Goal: Task Accomplishment & Management: Complete application form

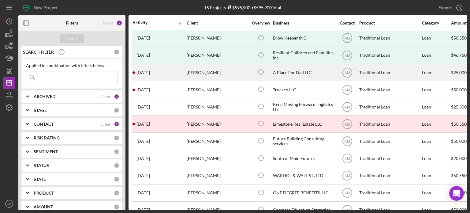
scroll to position [55, 0]
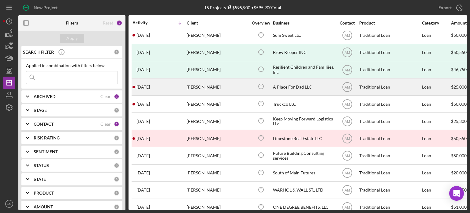
click at [278, 87] on div "A Place For Dad LLC" at bounding box center [303, 87] width 61 height 16
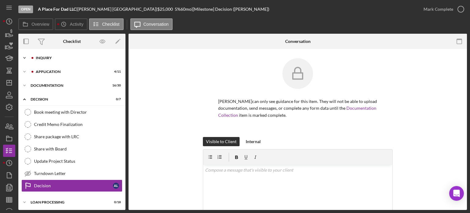
click at [47, 58] on div "Inquiry" at bounding box center [77, 58] width 82 height 4
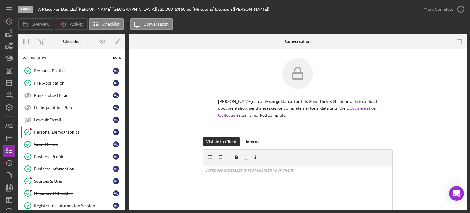
click at [51, 131] on div "Personal Demographics" at bounding box center [73, 131] width 79 height 5
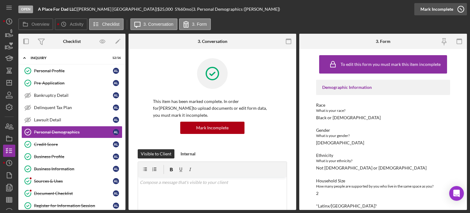
click at [442, 9] on div "Mark Incomplete" at bounding box center [437, 9] width 33 height 12
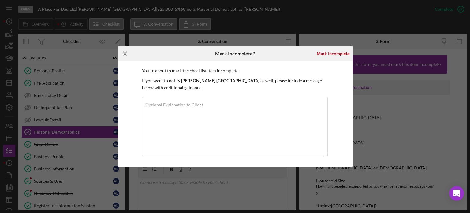
click at [122, 56] on icon "Icon/Menu Close" at bounding box center [125, 53] width 15 height 15
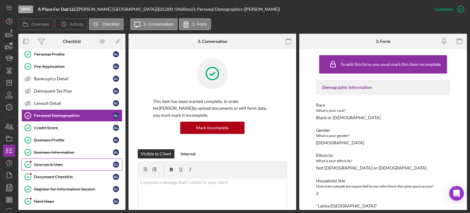
scroll to position [31, 0]
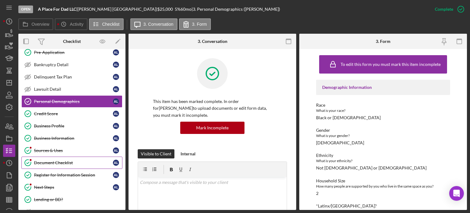
click at [56, 161] on div "Document Checklist" at bounding box center [73, 162] width 79 height 5
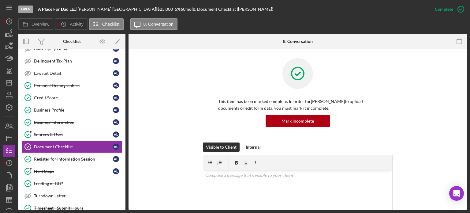
scroll to position [61, 0]
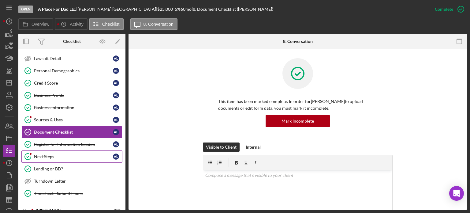
click at [47, 156] on div "Next Steps" at bounding box center [73, 156] width 79 height 5
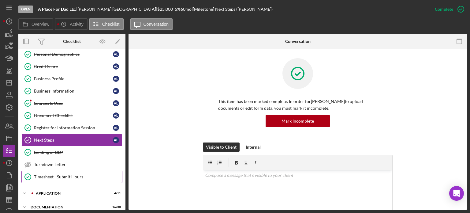
scroll to position [92, 0]
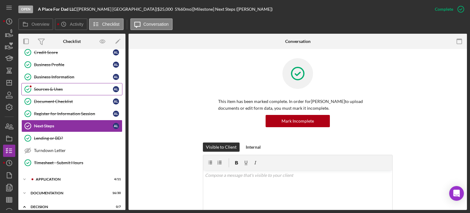
click at [45, 89] on div "Sources & Uses" at bounding box center [73, 89] width 79 height 5
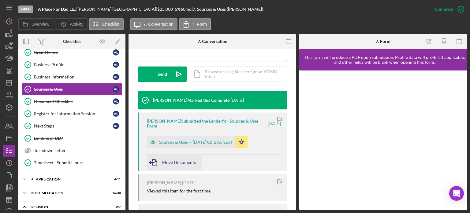
scroll to position [184, 0]
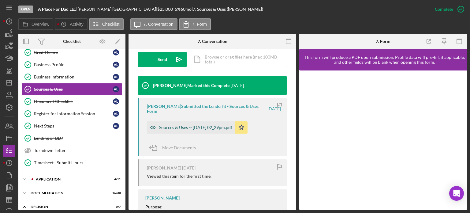
click at [186, 127] on div "Sources & Uses -- 2025-08-12 02_29pm.pdf" at bounding box center [195, 127] width 73 height 5
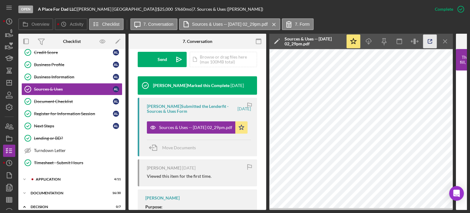
click at [429, 40] on icon "button" at bounding box center [430, 42] width 14 height 14
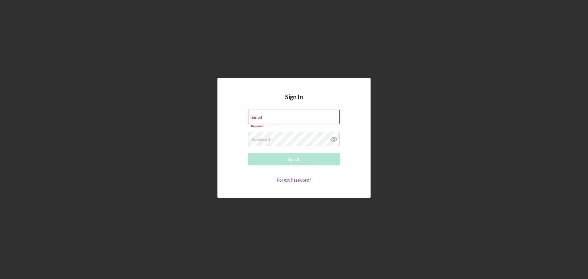
click at [265, 116] on div "Email Required" at bounding box center [294, 119] width 92 height 18
click at [273, 118] on input "Email" at bounding box center [294, 117] width 92 height 15
type input "allenm@freedomequity.org"
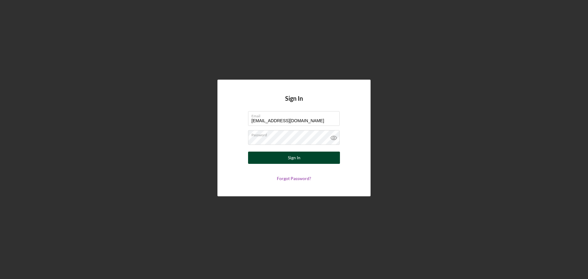
click at [298, 157] on div "Sign In" at bounding box center [294, 158] width 13 height 12
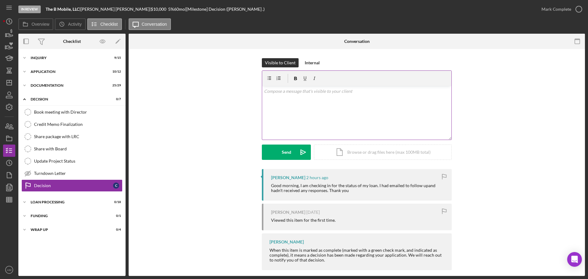
click at [289, 106] on div "v Color teal Color pink Remove color Add row above Add row below Add column bef…" at bounding box center [356, 113] width 189 height 54
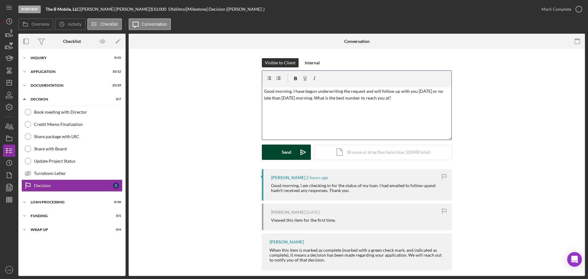
click at [282, 154] on div "Send" at bounding box center [286, 151] width 9 height 15
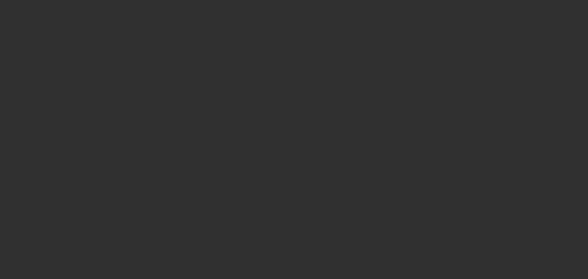
click at [7, 82] on div at bounding box center [294, 139] width 588 height 279
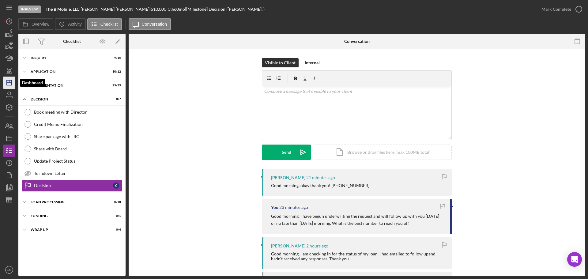
click at [6, 80] on icon "Icon/Dashboard" at bounding box center [9, 82] width 15 height 15
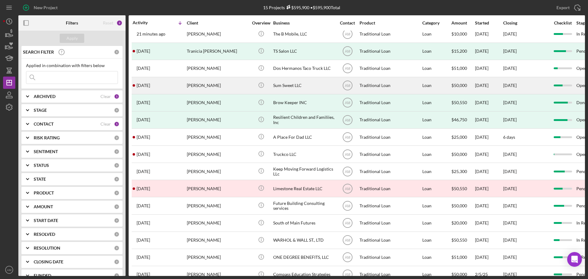
scroll to position [20, 0]
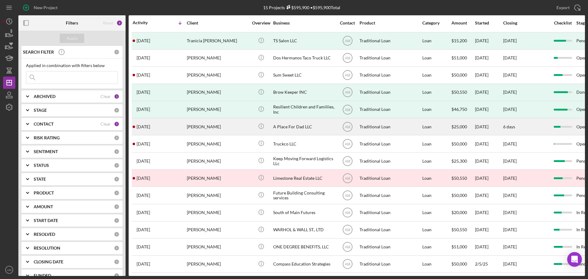
click at [289, 122] on div "A Place For Dad LLC" at bounding box center [303, 126] width 61 height 16
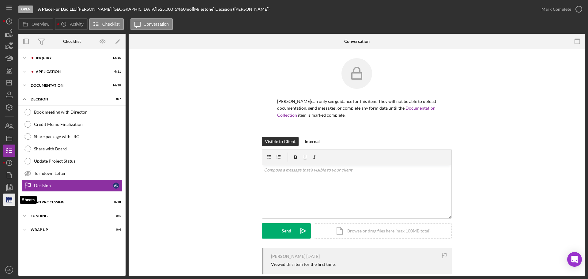
click at [8, 200] on line "button" at bounding box center [9, 200] width 6 height 0
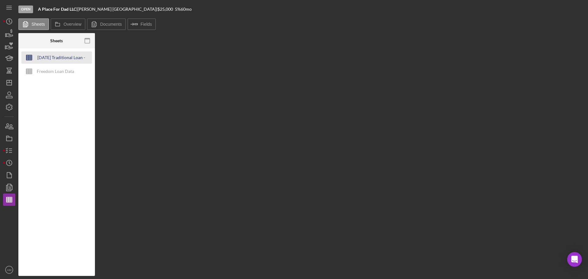
click at [61, 61] on div "2025-05-21 Traditional Loan - Credit Memo" at bounding box center [61, 57] width 49 height 12
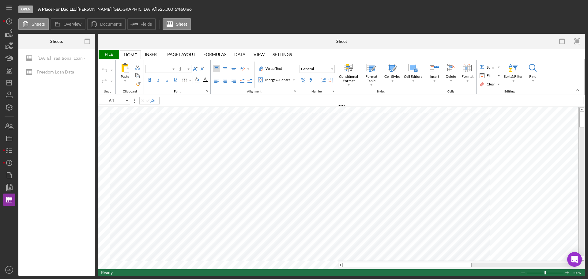
type input "Calibri"
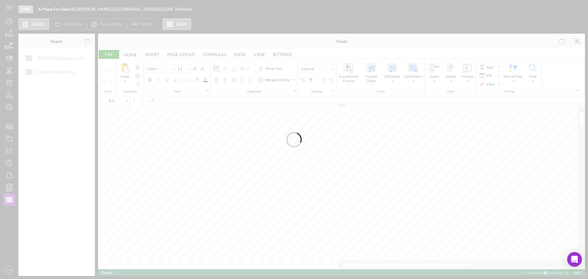
type input "14"
type input "B5"
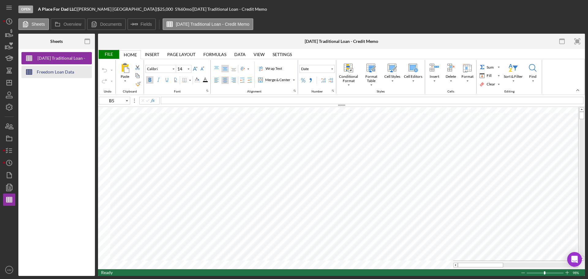
click at [66, 73] on div "Freedom Loan Data" at bounding box center [55, 72] width 37 height 12
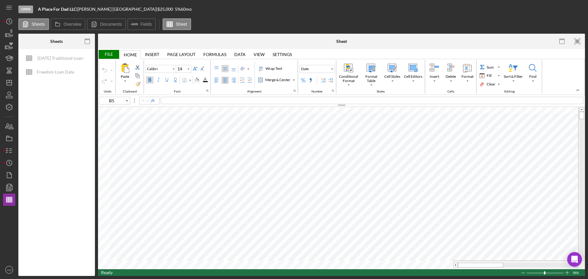
type input "Aptos Narrow"
type input "11"
type input "F7"
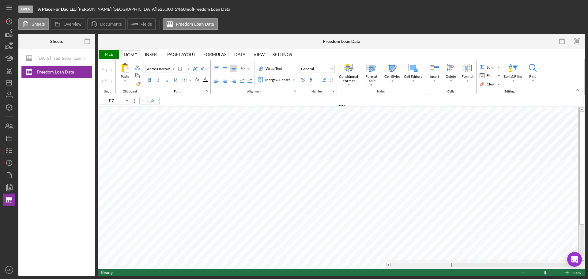
drag, startPoint x: 446, startPoint y: 266, endPoint x: 401, endPoint y: 261, distance: 45.0
click at [401, 261] on table at bounding box center [341, 188] width 487 height 162
click at [9, 85] on polygon "button" at bounding box center [9, 82] width 5 height 5
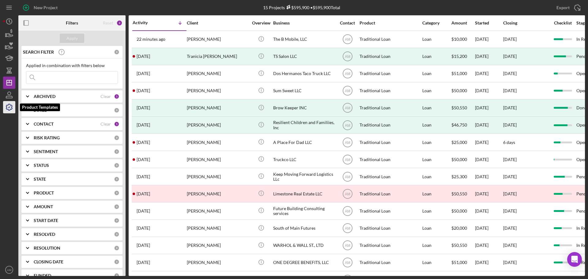
click at [9, 107] on icon "button" at bounding box center [9, 106] width 15 height 15
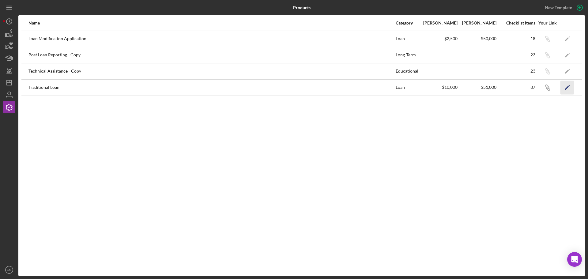
click at [567, 85] on icon "Icon/Edit" at bounding box center [567, 88] width 14 height 14
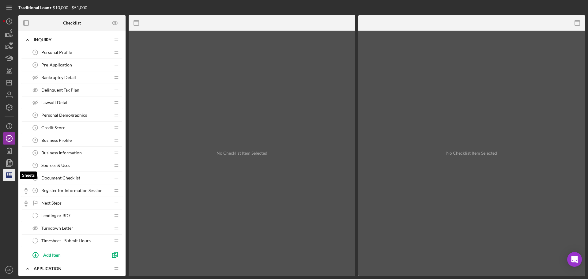
click at [10, 174] on line "button" at bounding box center [10, 175] width 0 height 5
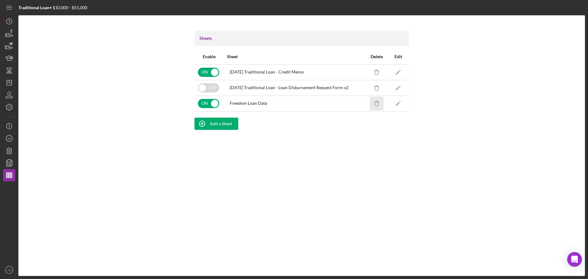
click at [377, 102] on line "button" at bounding box center [376, 102] width 5 height 0
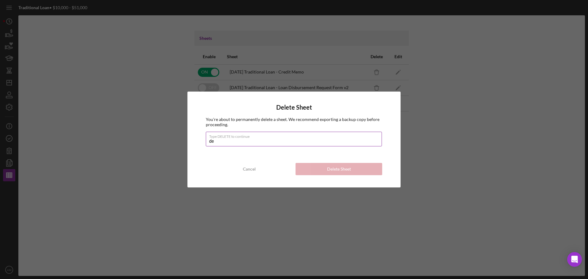
type input "DELETE"
click at [486, 144] on div "Delete Sheet You're about to permanently delete a sheet. We recommend exporting…" at bounding box center [294, 139] width 588 height 279
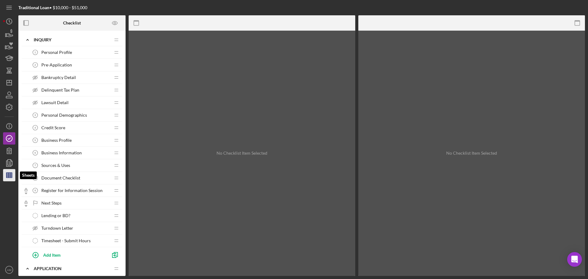
click at [9, 175] on line "button" at bounding box center [9, 175] width 6 height 0
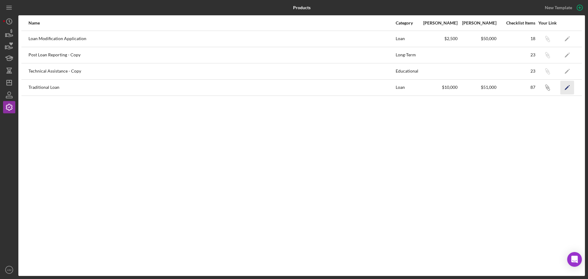
click at [565, 87] on icon "Icon/Edit" at bounding box center [567, 88] width 14 height 14
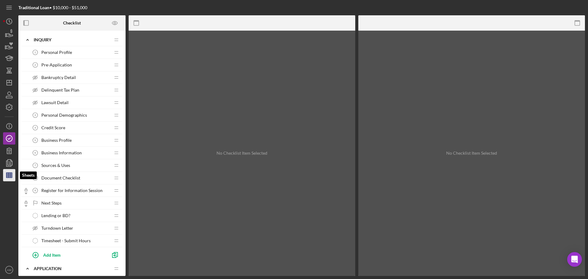
click at [9, 176] on line "button" at bounding box center [9, 176] width 6 height 0
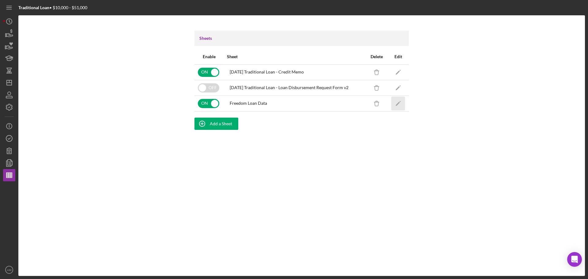
click at [397, 103] on icon "Icon/Edit" at bounding box center [398, 103] width 14 height 14
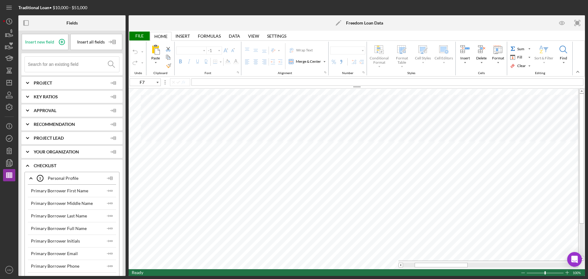
type input "Aptos Narrow"
type input "11"
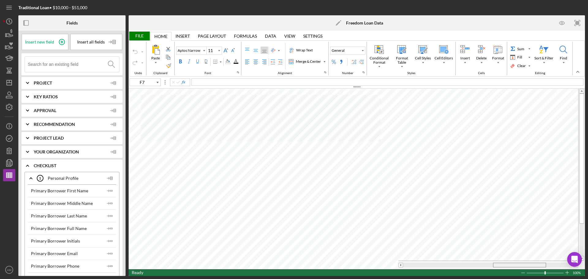
drag, startPoint x: 449, startPoint y: 265, endPoint x: 525, endPoint y: 263, distance: 75.9
click at [525, 263] on div at bounding box center [519, 265] width 53 height 5
click at [184, 35] on div "Insert" at bounding box center [182, 36] width 14 height 5
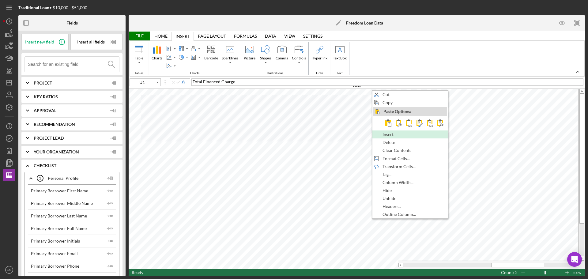
click at [389, 134] on span "Insert" at bounding box center [391, 134] width 18 height 5
click at [397, 136] on span "Insert" at bounding box center [391, 135] width 18 height 5
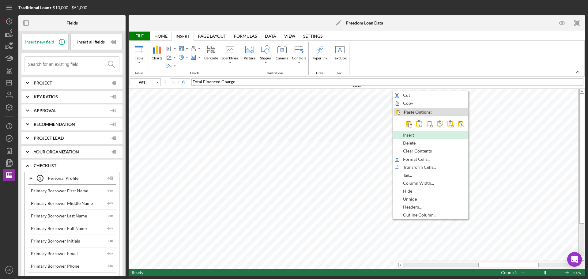
click at [413, 136] on span "Insert" at bounding box center [412, 135] width 18 height 5
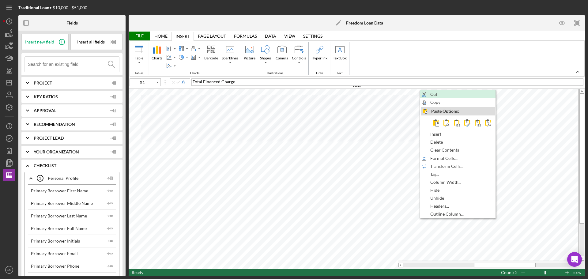
click at [434, 95] on span "Cut" at bounding box center [437, 94] width 14 height 5
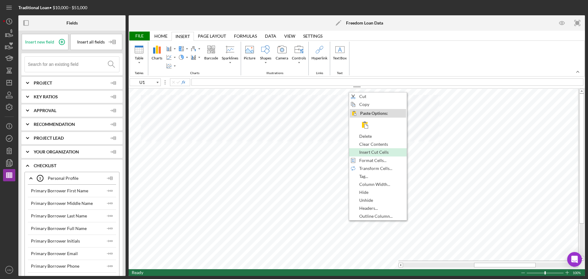
click at [375, 152] on span "Insert Cut Cells" at bounding box center [377, 152] width 36 height 5
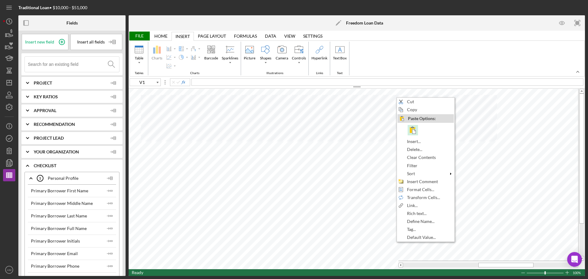
click at [412, 130] on span at bounding box center [412, 129] width 7 height 7
click at [417, 132] on span at bounding box center [416, 130] width 7 height 7
click at [415, 133] on span at bounding box center [413, 129] width 7 height 7
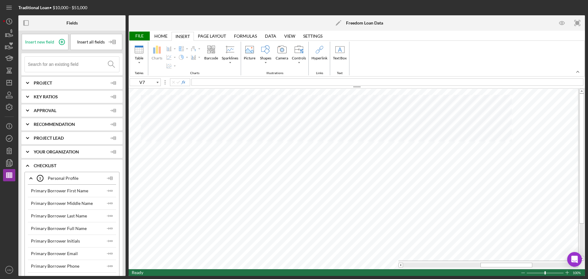
type input "V1"
type input "W1"
type input "X1"
click at [389, 267] on tr at bounding box center [353, 265] width 449 height 9
click at [140, 33] on div "File" at bounding box center [139, 36] width 21 height 9
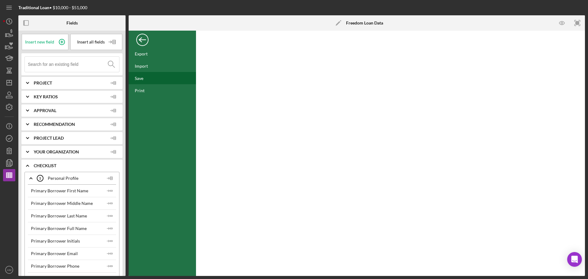
click at [140, 76] on div "Save" at bounding box center [139, 78] width 9 height 5
click at [142, 40] on div "Back" at bounding box center [142, 38] width 12 height 12
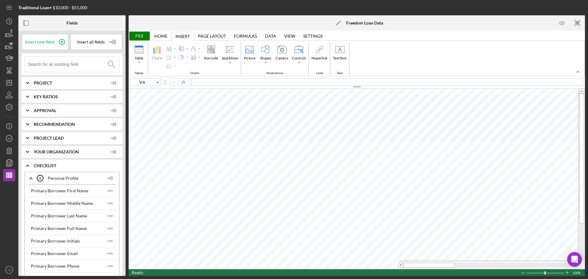
drag, startPoint x: 428, startPoint y: 268, endPoint x: 481, endPoint y: 267, distance: 53.6
click at [481, 267] on div at bounding box center [488, 265] width 180 height 9
drag, startPoint x: 447, startPoint y: 263, endPoint x: 478, endPoint y: 265, distance: 31.0
click at [478, 265] on div at bounding box center [460, 265] width 52 height 5
drag, startPoint x: 480, startPoint y: 265, endPoint x: 532, endPoint y: 265, distance: 51.4
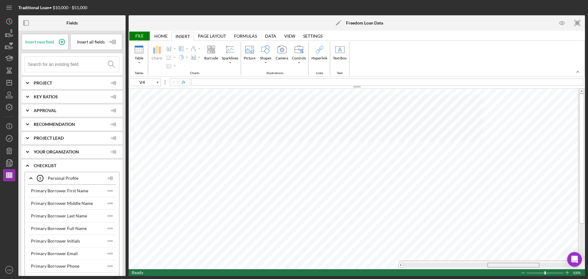
click at [532, 265] on div at bounding box center [513, 265] width 52 height 5
click at [160, 34] on div "Home" at bounding box center [160, 36] width 13 height 5
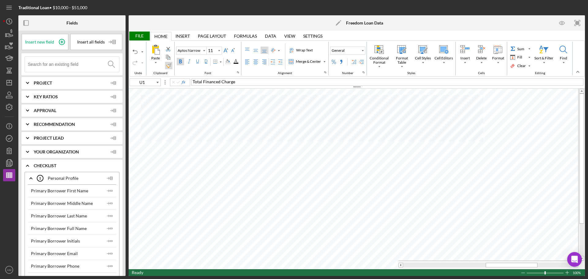
click at [168, 64] on div "Format Painter" at bounding box center [168, 65] width 5 height 5
click at [216, 63] on div "Border" at bounding box center [214, 61] width 5 height 5
type input "V6"
drag, startPoint x: 504, startPoint y: 264, endPoint x: 411, endPoint y: 267, distance: 93.7
click at [411, 267] on div at bounding box center [429, 265] width 52 height 5
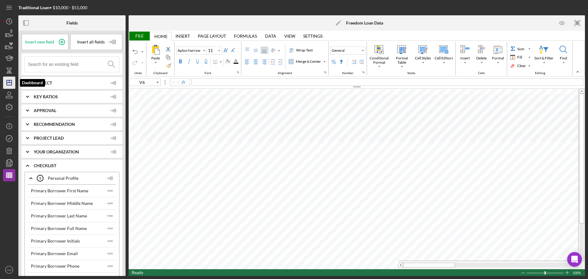
click at [8, 83] on icon "Icon/Dashboard" at bounding box center [9, 82] width 15 height 15
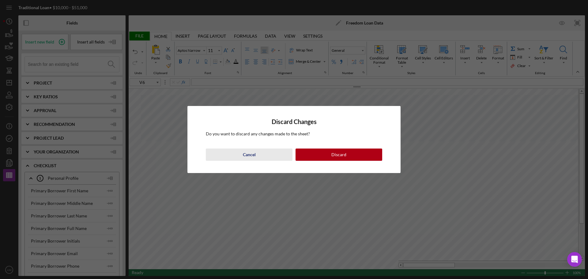
click at [252, 157] on div "Cancel" at bounding box center [249, 154] width 13 height 12
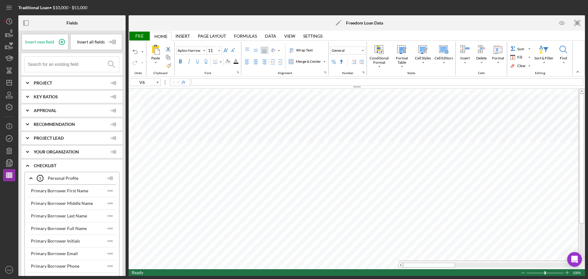
click at [141, 37] on div "File" at bounding box center [139, 36] width 21 height 9
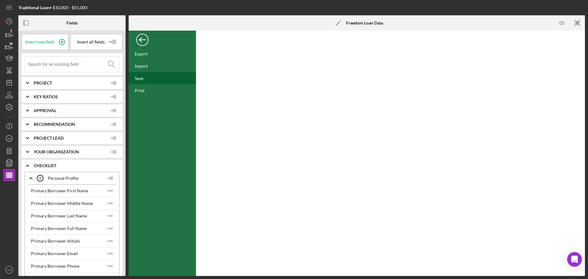
click at [142, 77] on div "Save" at bounding box center [139, 78] width 9 height 5
click at [7, 84] on icon "Icon/Dashboard" at bounding box center [9, 82] width 15 height 15
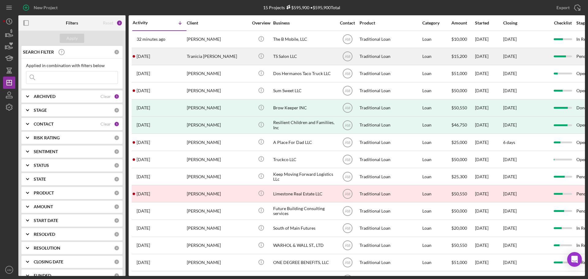
click at [293, 56] on div "TS Salon LLC" at bounding box center [303, 56] width 61 height 16
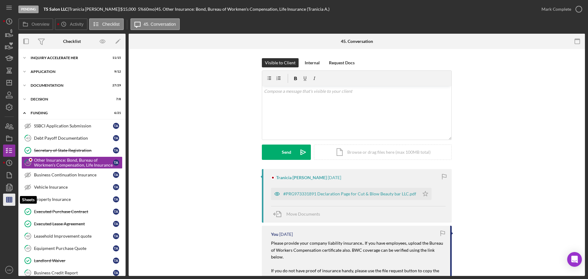
click at [12, 199] on polygon "button" at bounding box center [9, 199] width 6 height 5
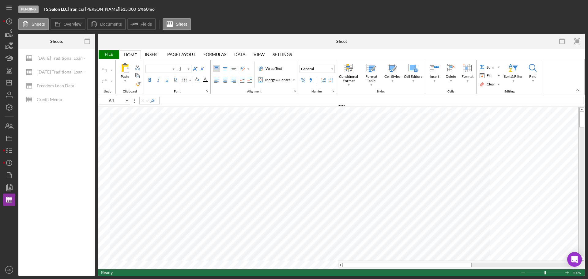
type input "Calibri"
type input "11"
type input "A20"
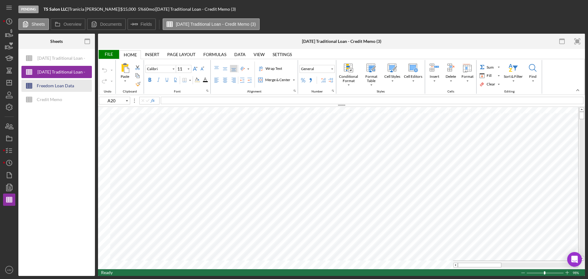
click at [62, 84] on div "Freedom Loan Data" at bounding box center [55, 86] width 37 height 12
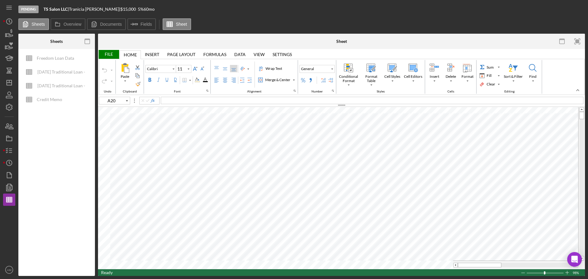
type input "Aptos Narrow"
type input "V6"
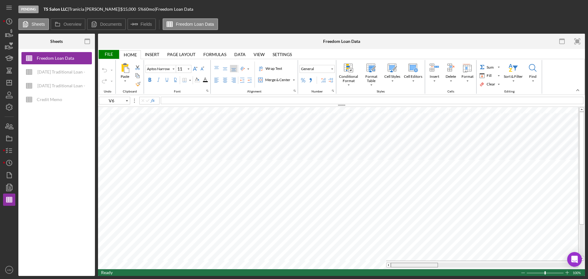
drag, startPoint x: 438, startPoint y: 266, endPoint x: 373, endPoint y: 270, distance: 65.3
click at [374, 270] on div "File Home Home Insert Insert Page Layout Page Layout Formulas Formulas Data Dat…" at bounding box center [341, 162] width 487 height 227
click at [10, 81] on polygon "button" at bounding box center [9, 82] width 5 height 5
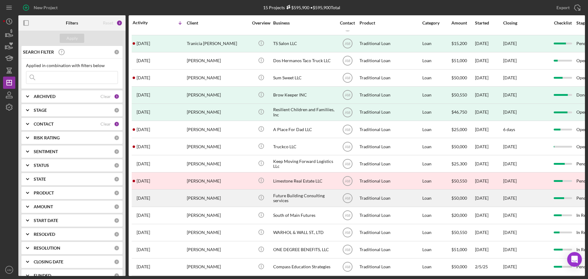
scroll to position [20, 0]
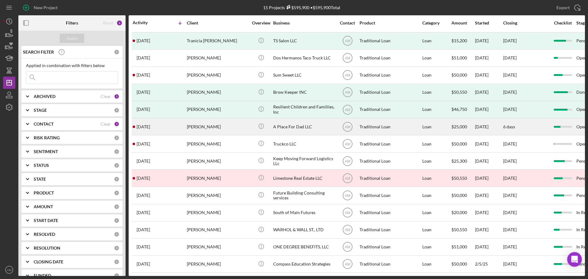
click at [286, 121] on div "A Place For Dad LLC" at bounding box center [303, 126] width 61 height 16
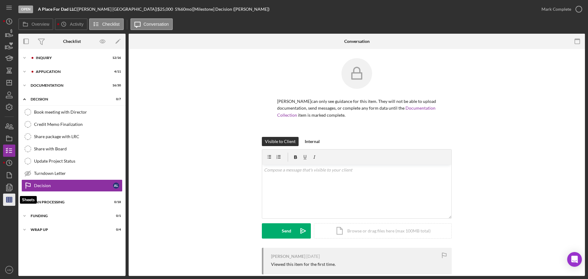
click at [11, 200] on line "button" at bounding box center [9, 200] width 6 height 0
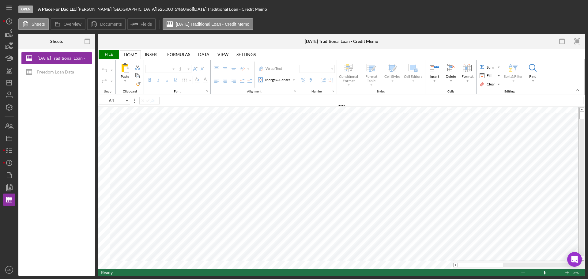
type input "B5"
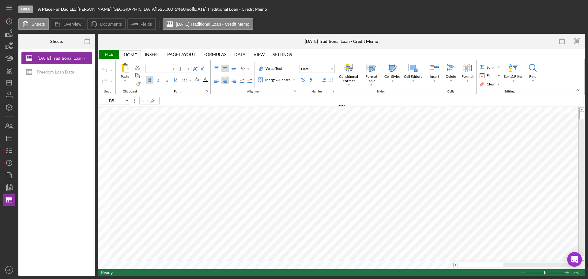
type input "Calibri"
type input "14"
click at [11, 139] on icon "button" at bounding box center [9, 138] width 15 height 15
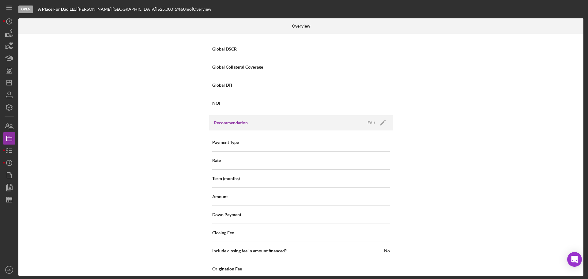
scroll to position [520, 0]
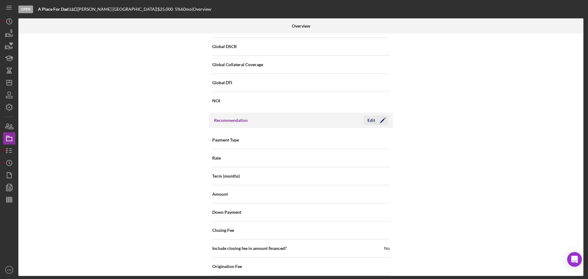
click at [370, 118] on div "Edit" at bounding box center [371, 120] width 8 height 9
click at [351, 141] on div "Select..." at bounding box center [337, 140] width 73 height 14
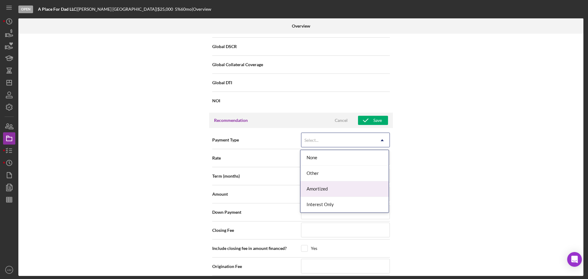
click at [318, 188] on div "Amortized" at bounding box center [344, 189] width 88 height 16
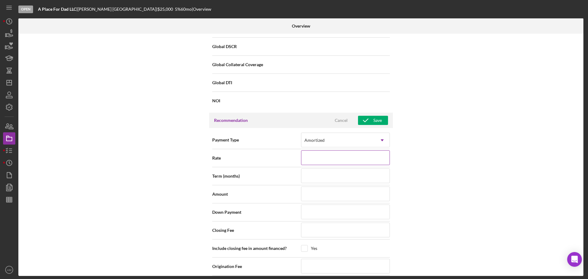
click at [309, 162] on input at bounding box center [345, 157] width 89 height 15
type input "5.000%"
click at [320, 174] on input at bounding box center [345, 175] width 89 height 15
type input "60"
click at [329, 192] on input at bounding box center [345, 193] width 89 height 15
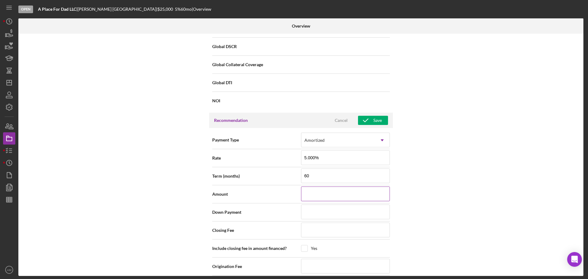
type input "$2"
type input "$25"
type input "$250"
type input "$2,500"
type input "$25,000"
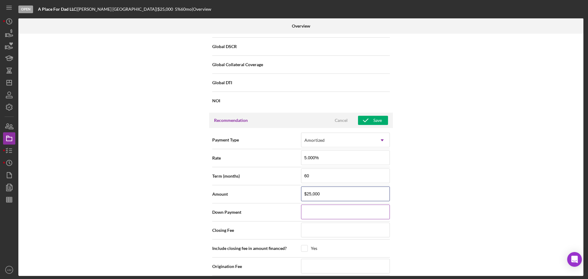
type input "$25,000"
click at [314, 219] on input at bounding box center [345, 211] width 89 height 15
click at [312, 236] on input at bounding box center [345, 230] width 89 height 15
type input "$50"
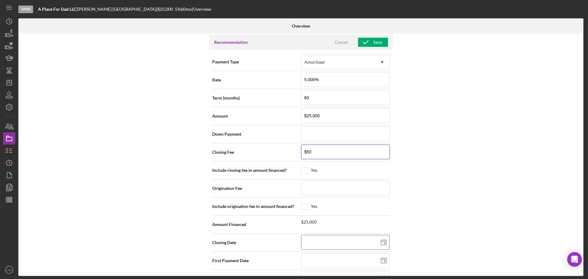
scroll to position [612, 0]
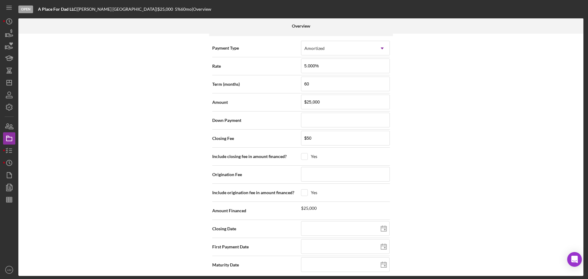
click at [304, 153] on div "Include closing fee in amount financed? Yes" at bounding box center [301, 156] width 178 height 15
click at [306, 157] on input "checkbox" at bounding box center [304, 156] width 6 height 6
checkbox input "true"
click at [312, 177] on input at bounding box center [345, 174] width 89 height 15
type input "$2"
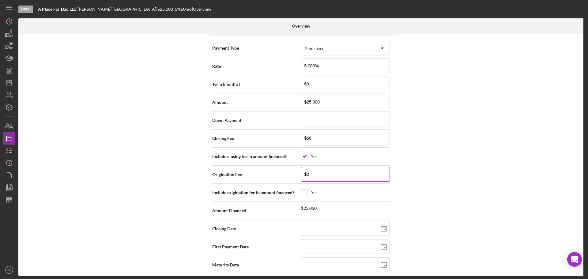
type input "$25"
type input "$250"
click at [323, 225] on input at bounding box center [345, 228] width 88 height 15
click at [446, 214] on div "Internal Workflow Stage Open Icon/Dropdown Arrow Archive (can unarchive later i…" at bounding box center [300, 155] width 565 height 242
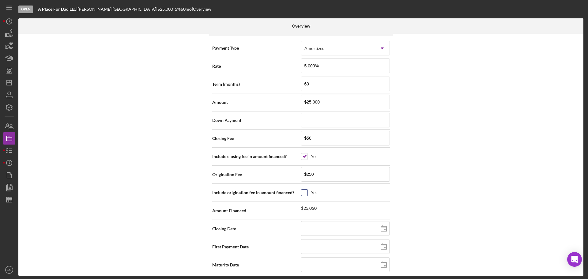
click at [301, 192] on input "checkbox" at bounding box center [304, 192] width 6 height 6
checkbox input "true"
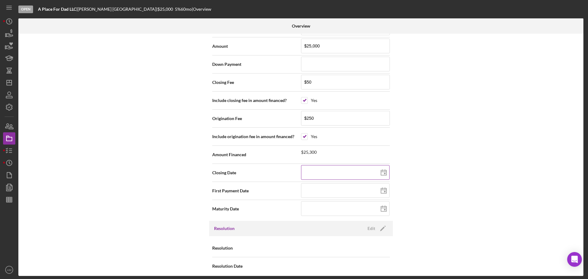
scroll to position [673, 0]
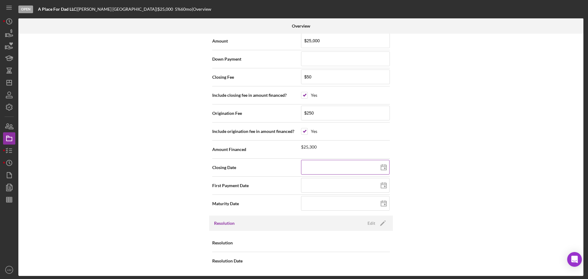
click at [379, 167] on icon at bounding box center [383, 167] width 15 height 15
click at [381, 166] on icon at bounding box center [383, 167] width 15 height 15
type input "09/15/2025"
type input "2025-09-15"
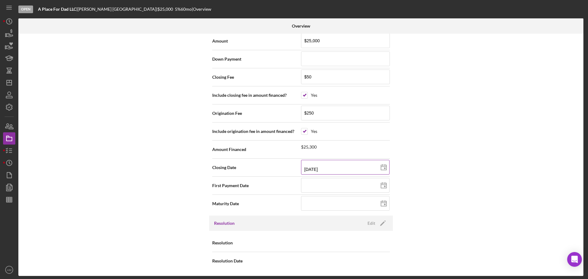
click at [382, 169] on icon at bounding box center [383, 167] width 15 height 15
type input "10/15/2025"
type input "2025-10-15"
click at [384, 185] on icon at bounding box center [383, 185] width 15 height 15
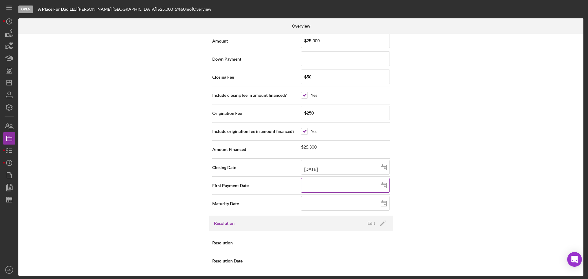
type input "10/15/2025"
type input "2025-10-15"
type input "11/15/2025"
type input "2025-11-15"
type input "12/15/2025"
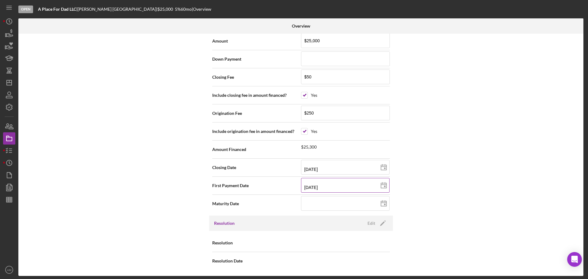
type input "2025-12-15"
click at [369, 204] on input at bounding box center [345, 203] width 88 height 15
type input "1m/dd/yyyy"
type input "11/dd/yyyy"
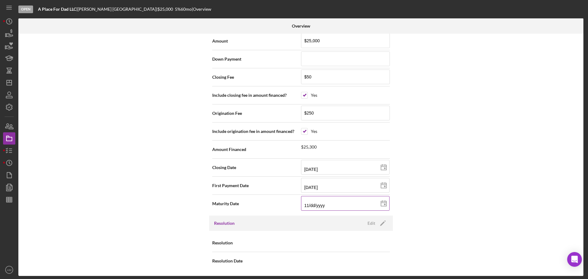
type input "11/dd/yyyy"
type input "11/1d/yyyy"
type input "11/15/yyyy"
type input "11/15/2yyy"
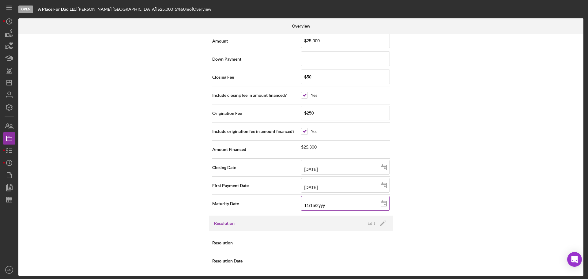
type input "11/15/20yy"
type input "11/15/203y"
type input "11/15/2030"
type input "2030-11-15"
type input "11/15/2030"
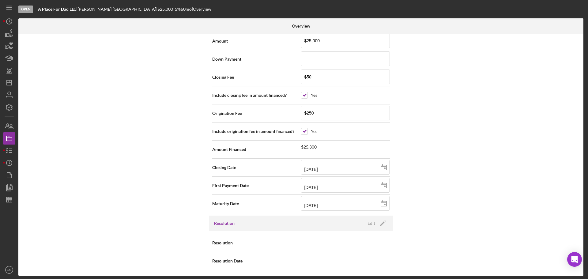
click at [430, 207] on div "Internal Workflow Stage Open Icon/Dropdown Arrow Archive (can unarchive later i…" at bounding box center [300, 155] width 565 height 242
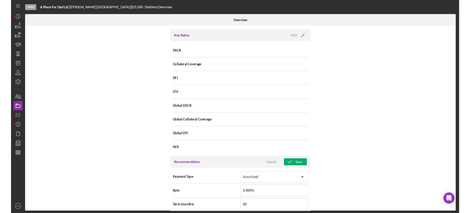
scroll to position [429, 0]
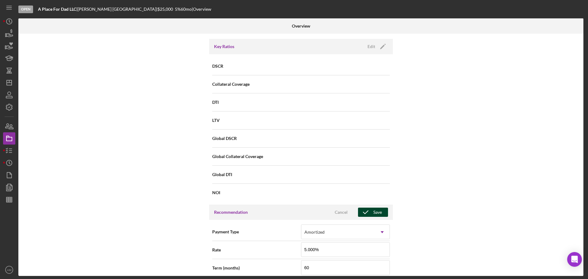
click at [375, 211] on div "Save" at bounding box center [377, 212] width 9 height 9
click at [10, 199] on icon "button" at bounding box center [9, 199] width 15 height 15
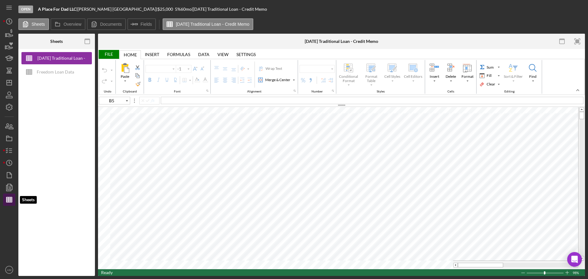
type input "Calibri"
type input "14"
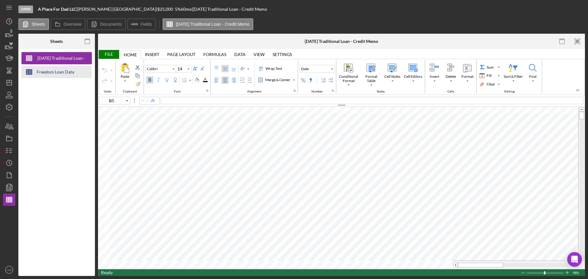
click at [46, 72] on div "Freedom Loan Data" at bounding box center [55, 72] width 37 height 12
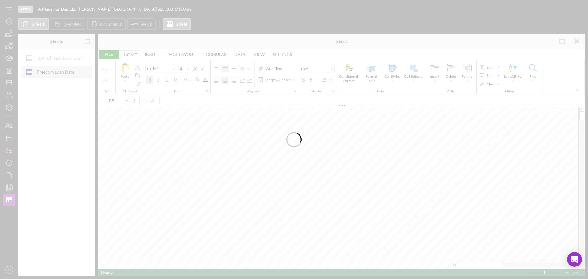
type input "Aptos Narrow"
type input "11"
type input "F7"
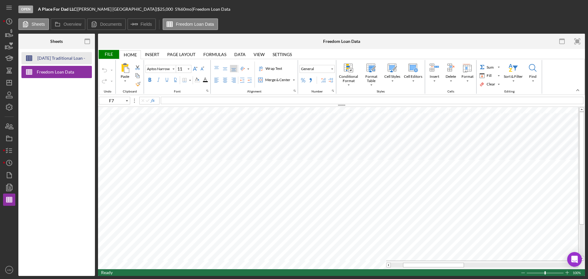
click at [45, 57] on div "2025-05-21 Traditional Loan - Credit Memo" at bounding box center [61, 58] width 49 height 12
type input "Calibri"
type input "14"
type input "B5"
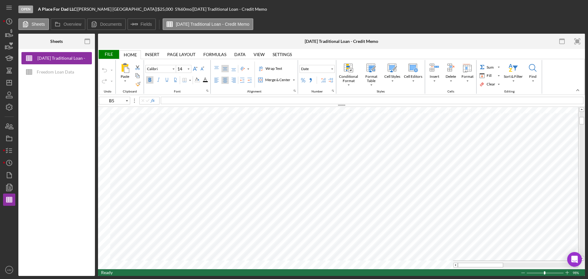
click at [107, 52] on div "File" at bounding box center [108, 54] width 21 height 9
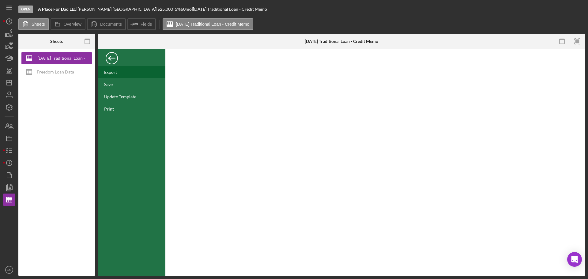
click at [114, 72] on div "Export" at bounding box center [110, 71] width 13 height 5
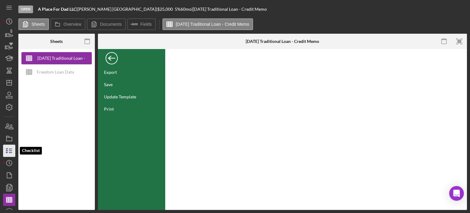
click at [8, 149] on icon "button" at bounding box center [9, 150] width 15 height 15
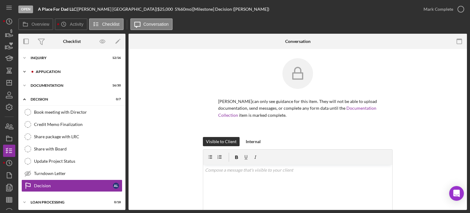
click at [50, 72] on div "Application" at bounding box center [77, 72] width 82 height 4
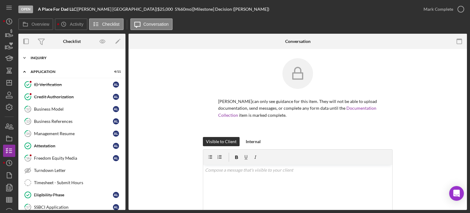
click at [45, 59] on div "Inquiry" at bounding box center [74, 58] width 87 height 4
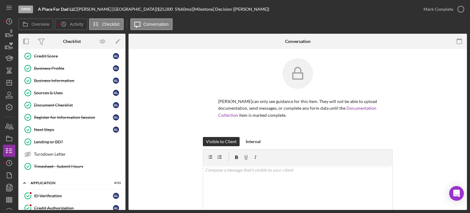
scroll to position [92, 0]
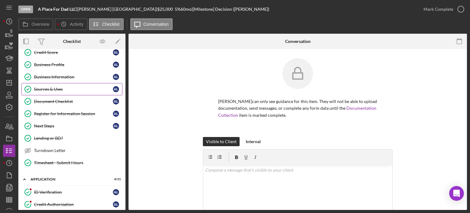
click at [58, 90] on div "Sources & Uses" at bounding box center [73, 89] width 79 height 5
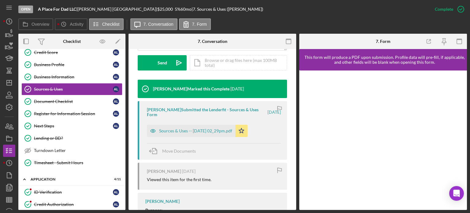
scroll to position [184, 0]
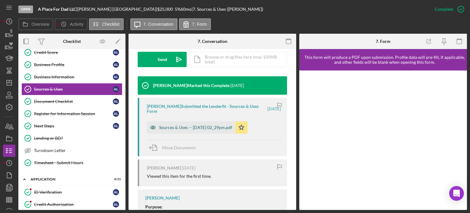
click at [195, 127] on div "Sources & Uses -- 2025-08-12 02_29pm.pdf" at bounding box center [195, 127] width 73 height 5
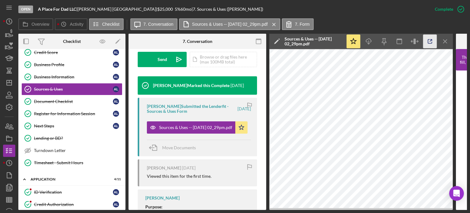
click at [430, 41] on icon "button" at bounding box center [430, 42] width 14 height 14
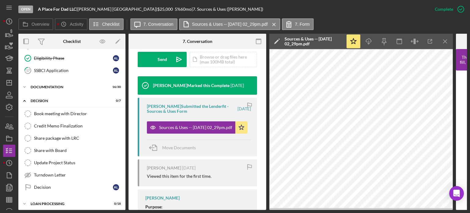
scroll to position [302, 0]
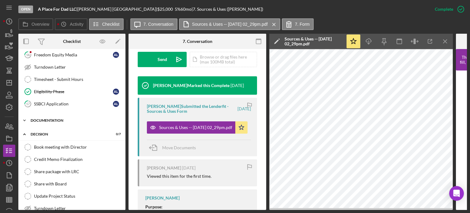
click at [48, 118] on div "Documentation" at bounding box center [74, 120] width 87 height 4
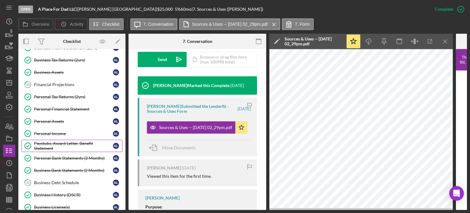
scroll to position [486, 0]
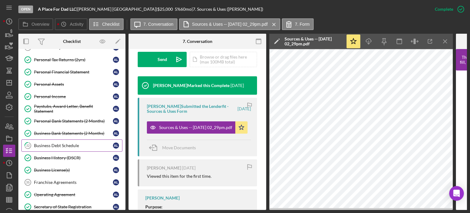
click at [62, 143] on div "Business Debt Schedule" at bounding box center [73, 145] width 79 height 5
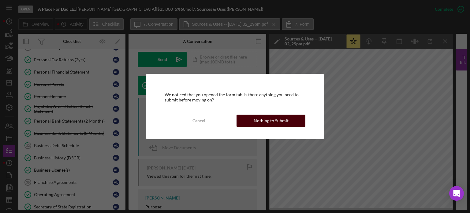
click at [268, 123] on div "Nothing to Submit" at bounding box center [271, 120] width 35 height 12
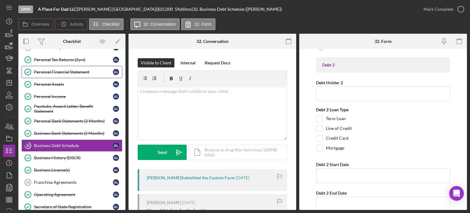
scroll to position [456, 0]
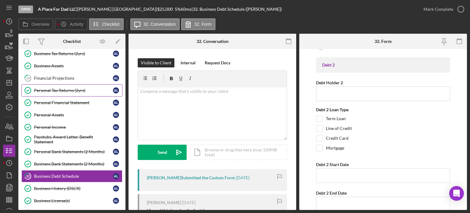
click at [68, 88] on div "Personal Tax Returns (2yrs)" at bounding box center [73, 90] width 79 height 5
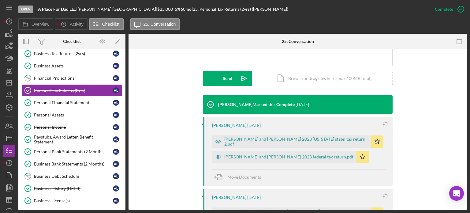
scroll to position [214, 0]
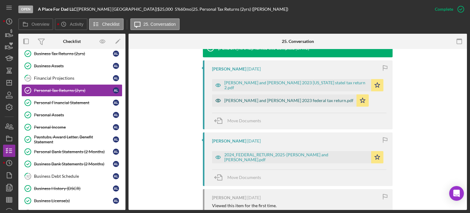
click at [271, 100] on div "Jean and Angela Lima 2023 federal tax return.pdf" at bounding box center [288, 100] width 129 height 5
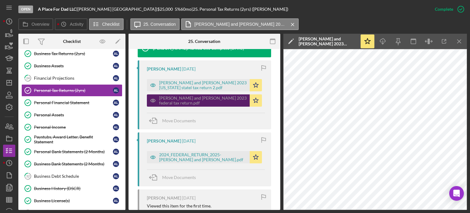
click at [185, 99] on div "Jean and Angela Lima 2023 federal tax return.pdf" at bounding box center [203, 101] width 88 height 10
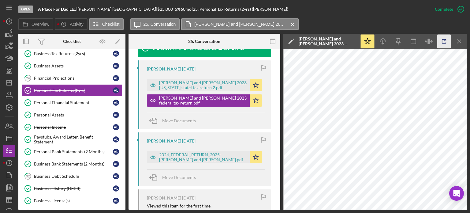
click at [446, 41] on polyline "button" at bounding box center [446, 40] width 2 height 2
click at [444, 42] on icon "button" at bounding box center [444, 42] width 14 height 14
click at [58, 100] on div "Personal Financial Statement" at bounding box center [73, 102] width 79 height 5
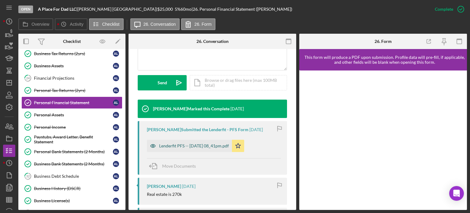
scroll to position [245, 0]
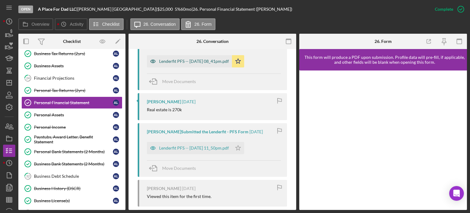
click at [196, 61] on div "Lenderfit PFS -- 2025-08-23 08_41pm.pdf" at bounding box center [194, 61] width 70 height 5
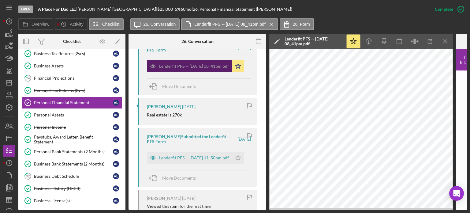
click at [197, 67] on div "Lenderfit PFS -- 2025-08-23 08_41pm.pdf" at bounding box center [194, 66] width 70 height 5
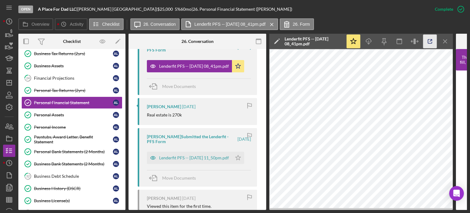
click at [431, 41] on icon "button" at bounding box center [430, 42] width 14 height 14
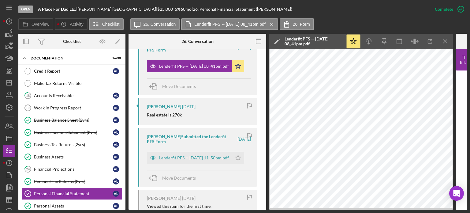
scroll to position [364, 0]
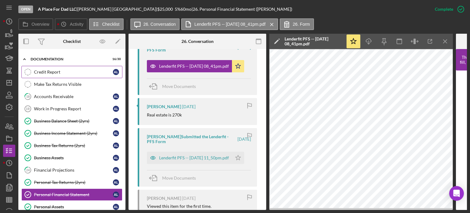
click at [48, 71] on link "Credit Report Credit Report A L" at bounding box center [71, 72] width 101 height 12
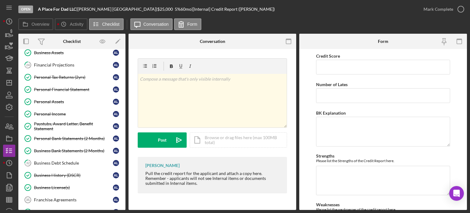
scroll to position [454, 0]
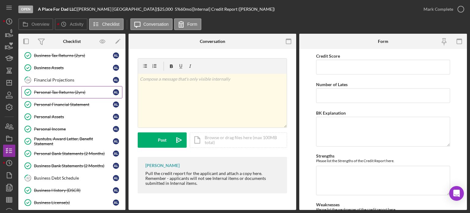
click at [71, 90] on div "Personal Tax Returns (2yrs)" at bounding box center [73, 92] width 79 height 5
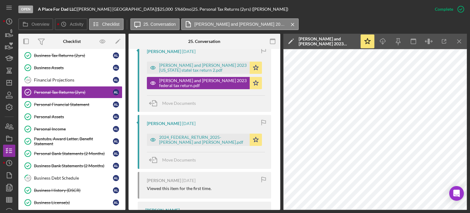
scroll to position [245, 0]
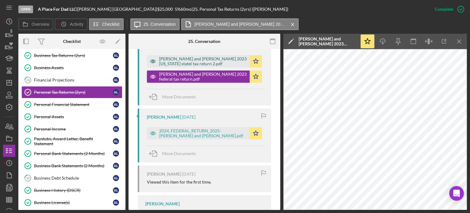
click at [193, 62] on div "Jean and Angela Lima 2023 Ohio statel tax return 2.pdf" at bounding box center [203, 61] width 88 height 10
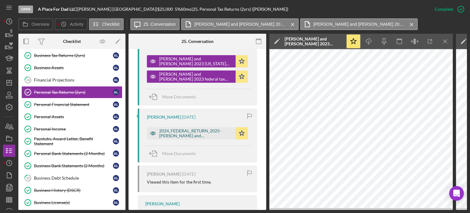
click at [178, 132] on div "2024_FEDERAL_RETURN_2025-jean and angela.pdf" at bounding box center [195, 133] width 73 height 10
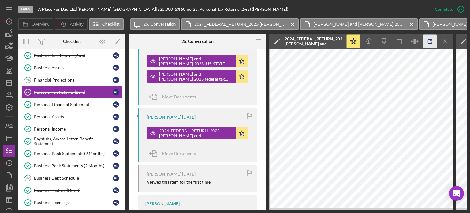
click at [432, 41] on icon "button" at bounding box center [430, 42] width 14 height 14
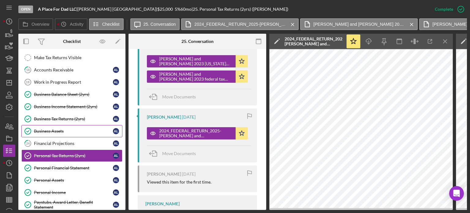
scroll to position [423, 0]
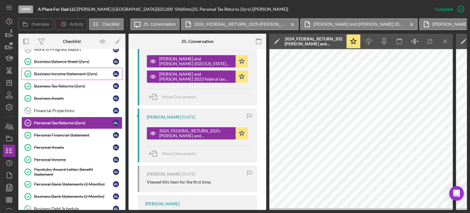
click at [56, 71] on div "Business Income Statement (2yrs)" at bounding box center [73, 73] width 79 height 5
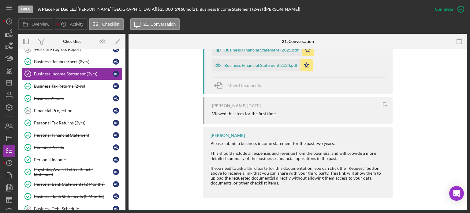
scroll to position [219, 0]
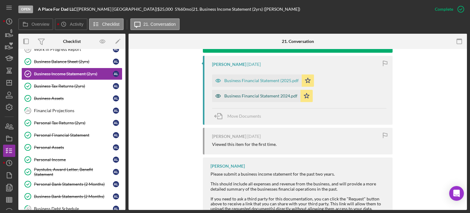
click at [264, 96] on div "Business Financial Statement 2024.pdf" at bounding box center [260, 95] width 73 height 5
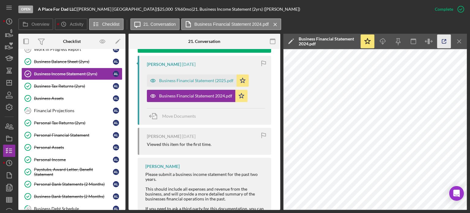
click at [445, 43] on icon "button" at bounding box center [444, 42] width 14 height 14
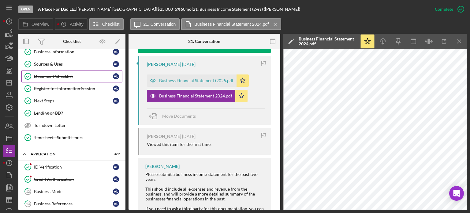
scroll to position [0, 0]
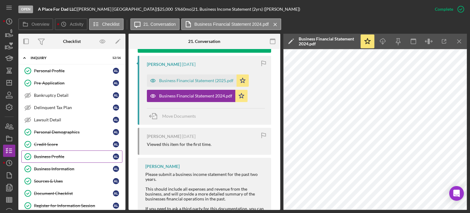
click at [50, 156] on div "Business Profile" at bounding box center [73, 156] width 79 height 5
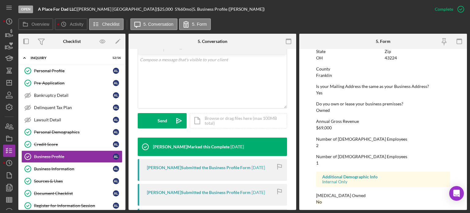
scroll to position [301, 0]
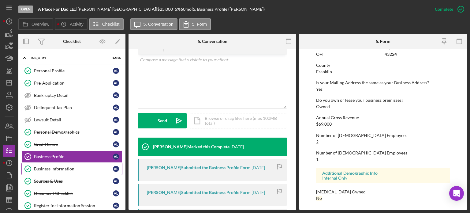
click at [54, 168] on div "Business Information" at bounding box center [73, 168] width 79 height 5
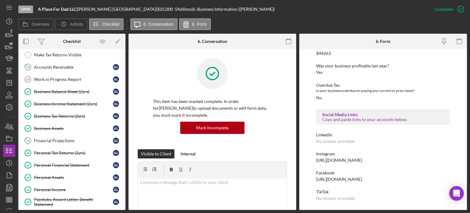
scroll to position [398, 0]
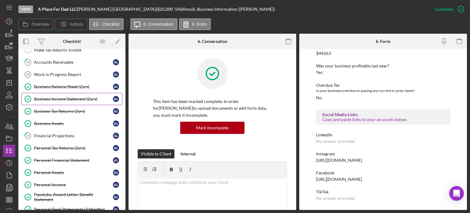
click at [60, 96] on div "Business Income Statement (2yrs)" at bounding box center [73, 98] width 79 height 5
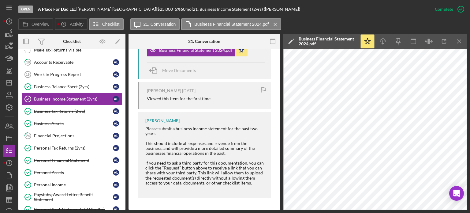
scroll to position [241, 0]
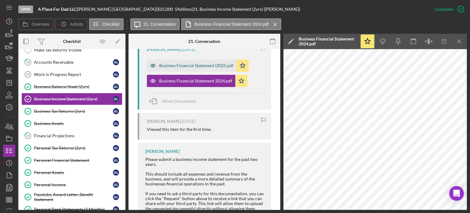
click at [185, 65] on div "Business Financial Statement (2025.pdf" at bounding box center [196, 65] width 74 height 5
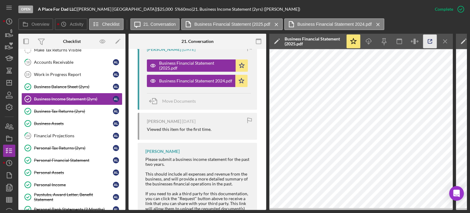
click at [429, 39] on icon "button" at bounding box center [430, 42] width 14 height 14
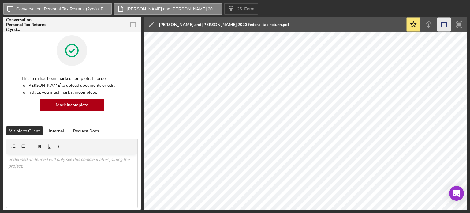
click at [444, 21] on icon "button" at bounding box center [444, 25] width 14 height 14
